Goal: Task Accomplishment & Management: Use online tool/utility

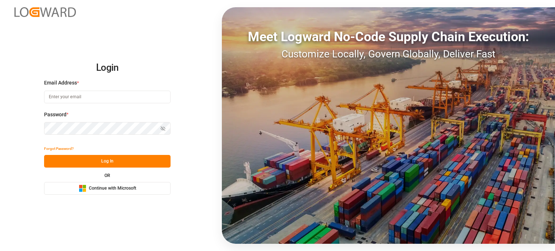
click at [95, 103] on input at bounding box center [107, 97] width 126 height 13
type input "[EMAIL_ADDRESS][DOMAIN_NAME]"
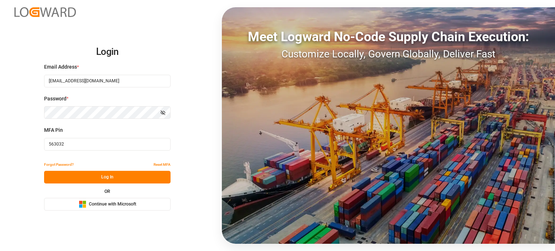
click at [63, 144] on input "563032" at bounding box center [107, 144] width 126 height 13
paste input "24704"
type input "524704"
click at [72, 171] on button "Log In" at bounding box center [107, 177] width 126 height 13
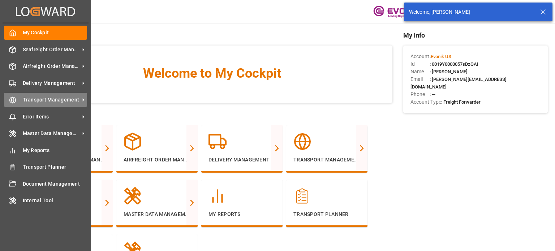
click at [34, 99] on span "Transport Management" at bounding box center [51, 100] width 57 height 8
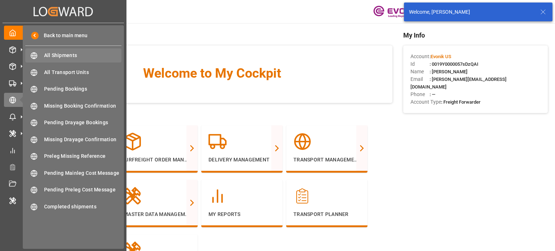
click at [67, 54] on span "All Shipments" at bounding box center [83, 56] width 78 height 8
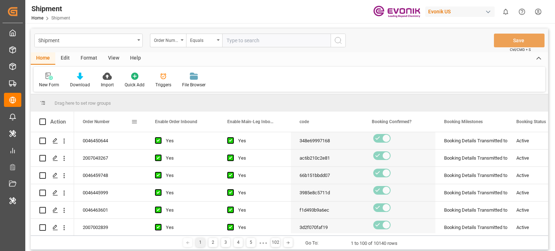
click at [134, 122] on span at bounding box center [134, 121] width 7 height 7
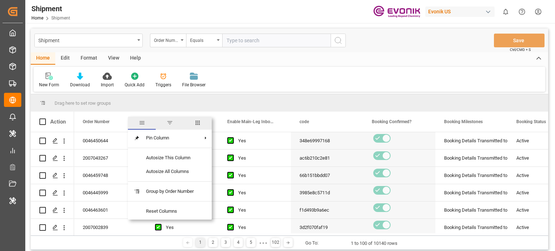
click at [199, 120] on span "columns" at bounding box center [197, 123] width 7 height 7
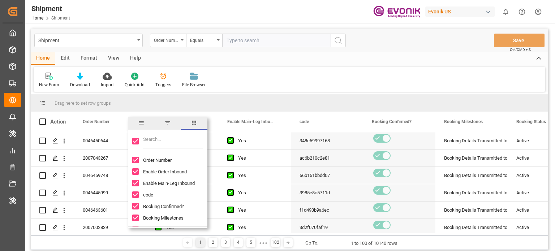
click at [137, 140] on input "Toggle Select All Columns" at bounding box center [135, 141] width 7 height 7
checkbox input "false"
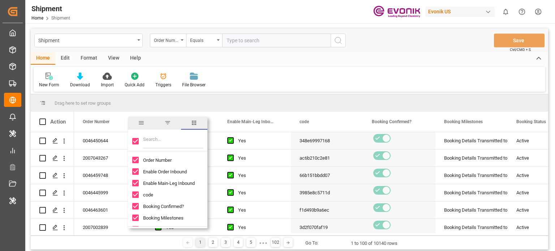
checkbox input "false"
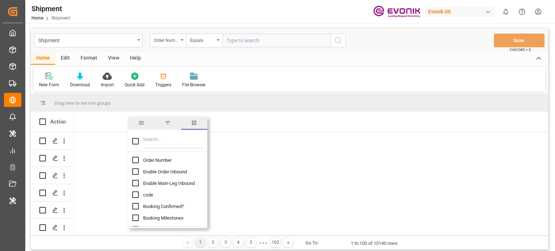
click at [145, 140] on input "Filter Columns Input" at bounding box center [173, 141] width 60 height 14
type input "[PERSON_NAME]"
click at [134, 161] on input "Vessel Name column toggle visibility (hidden)" at bounding box center [135, 160] width 7 height 7
checkbox input "true"
checkbox input "false"
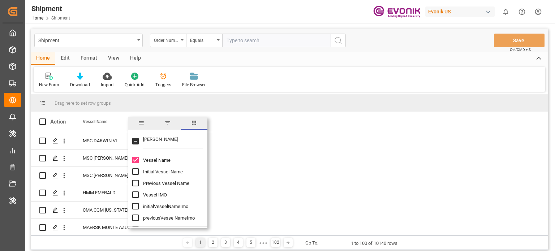
click at [133, 171] on input "Initial Vessel Name column toggle visibility (hidden)" at bounding box center [135, 171] width 7 height 7
checkbox input "true"
click at [209, 105] on div "Drag here to set row groups" at bounding box center [289, 102] width 517 height 17
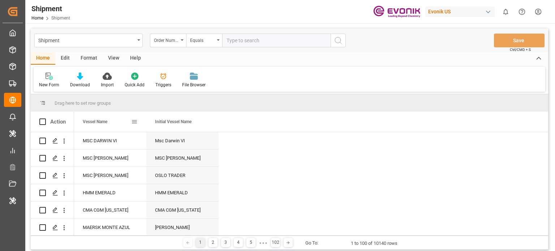
click at [138, 119] on div "Vessel Name" at bounding box center [110, 122] width 72 height 20
click at [133, 117] on div "Vessel Name" at bounding box center [110, 122] width 55 height 20
click at [136, 124] on span at bounding box center [134, 121] width 7 height 7
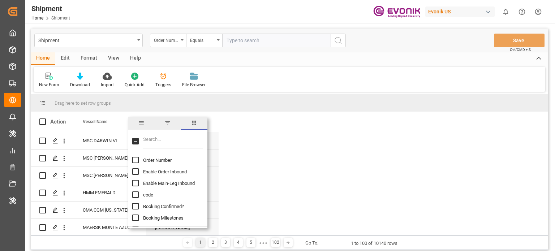
click at [135, 141] on input "Toggle Select All Columns" at bounding box center [135, 141] width 7 height 7
checkbox input "true"
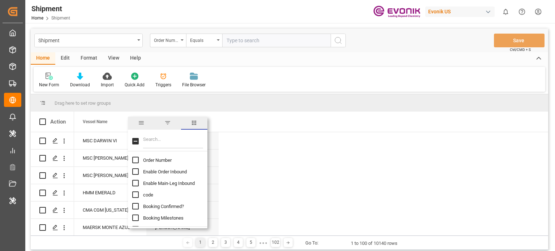
checkbox input "true"
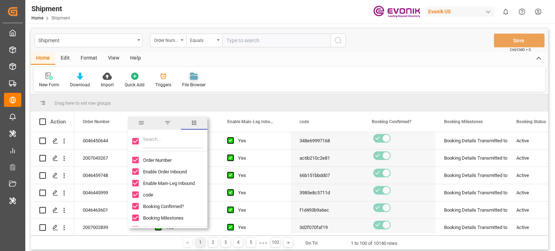
click at [208, 81] on div "File Browser" at bounding box center [194, 80] width 34 height 16
